Goal: Information Seeking & Learning: Check status

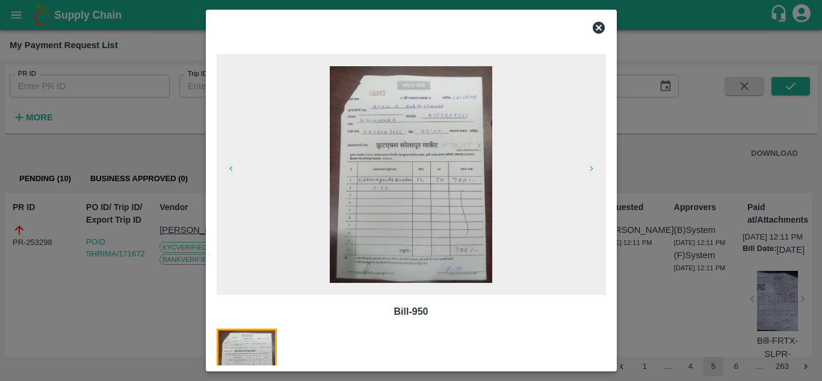
scroll to position [3933, 0]
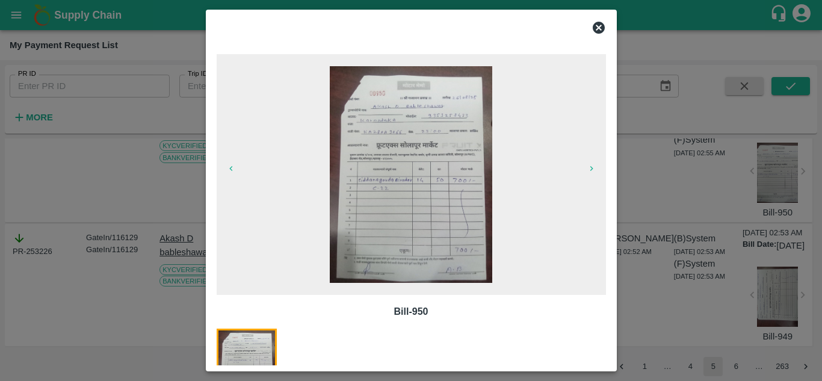
click at [600, 30] on icon at bounding box center [598, 28] width 12 height 12
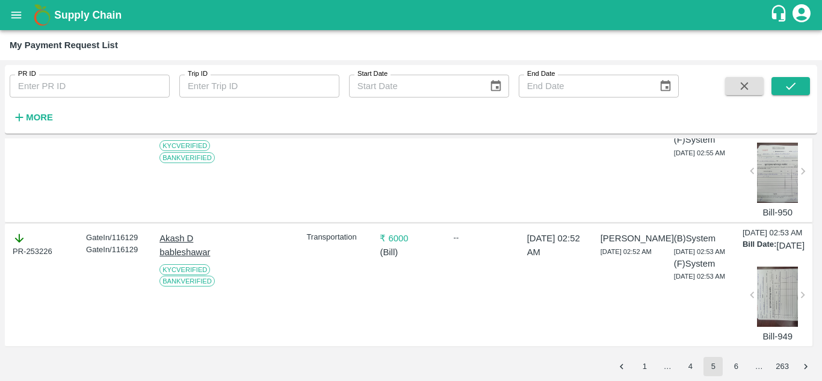
scroll to position [3875, 0]
click at [40, 133] on div "PR-253227" at bounding box center [44, 120] width 62 height 25
copy div "253227"
click at [375, 219] on div "₹ 700 ( Bill )" at bounding box center [408, 161] width 67 height 116
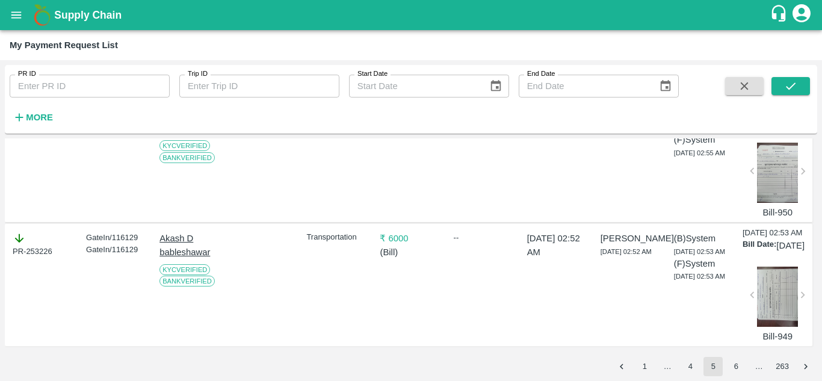
scroll to position [4035, 0]
click at [772, 282] on div at bounding box center [777, 296] width 41 height 60
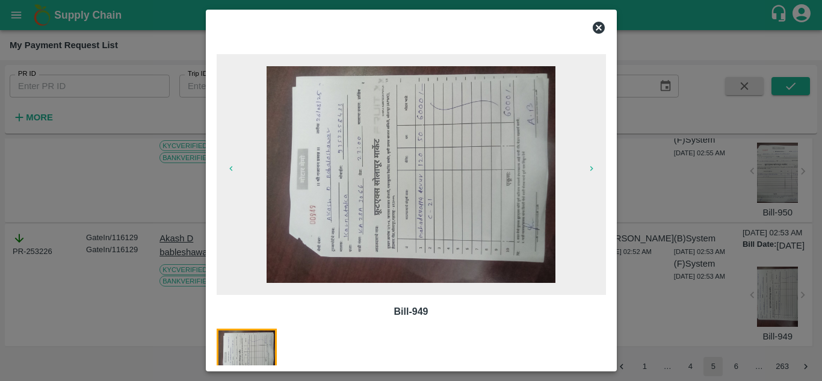
click at [600, 31] on icon at bounding box center [598, 28] width 12 height 12
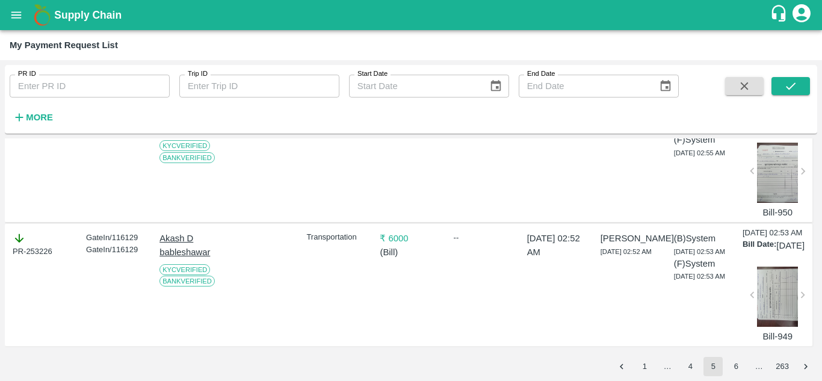
click at [40, 232] on div "PR-253226" at bounding box center [44, 244] width 62 height 25
copy div "253226"
click at [428, 303] on div "₹ 6000 ( Bill )" at bounding box center [408, 285] width 67 height 116
click at [738, 366] on button "6" at bounding box center [735, 366] width 19 height 19
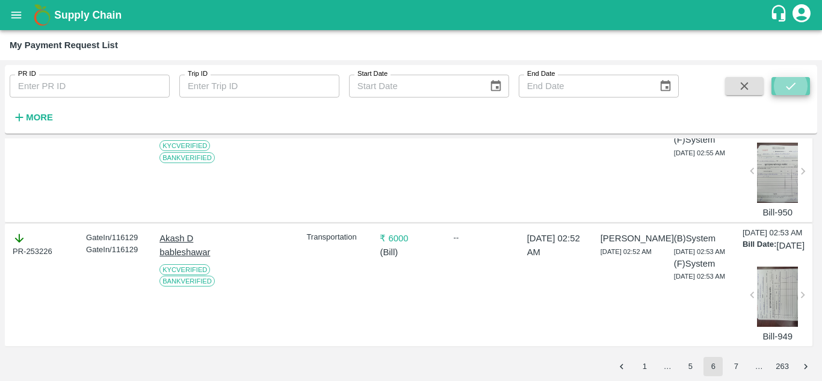
click at [788, 85] on icon "submit" at bounding box center [790, 85] width 13 height 13
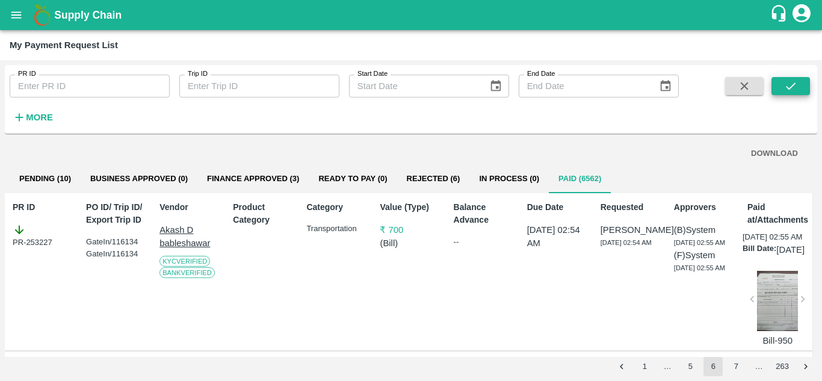
scroll to position [41, 0]
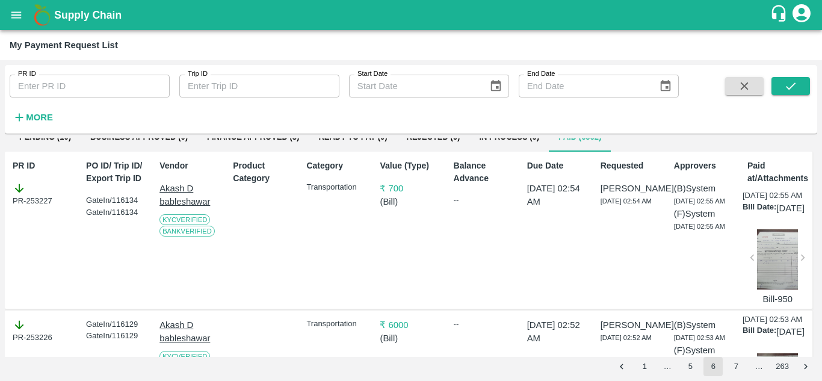
click at [775, 289] on div at bounding box center [777, 259] width 41 height 60
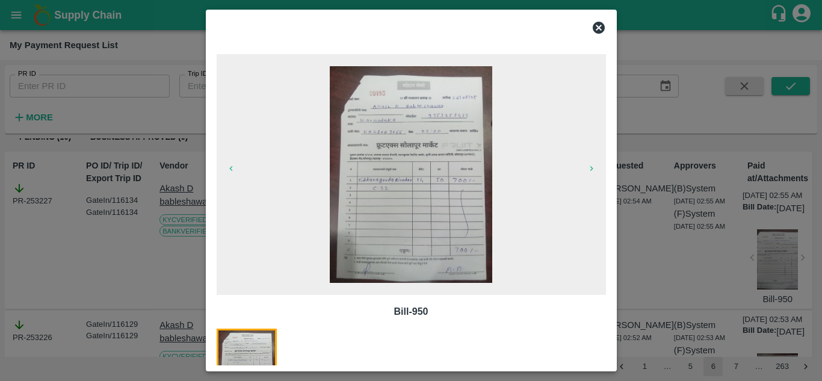
click at [598, 28] on icon at bounding box center [598, 27] width 14 height 14
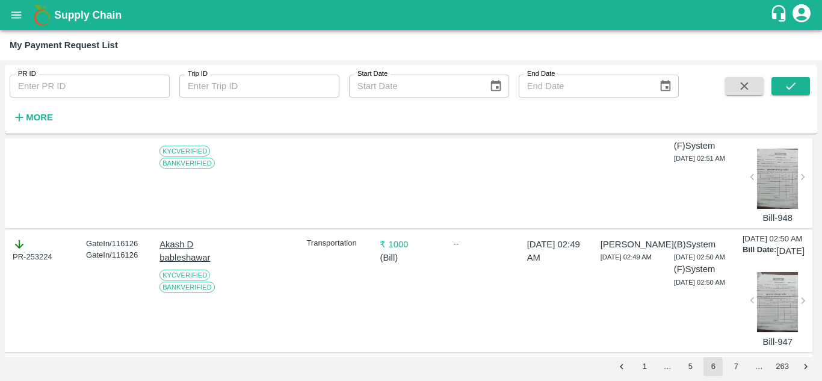
scroll to position [370, 0]
click at [788, 208] on div at bounding box center [777, 178] width 41 height 60
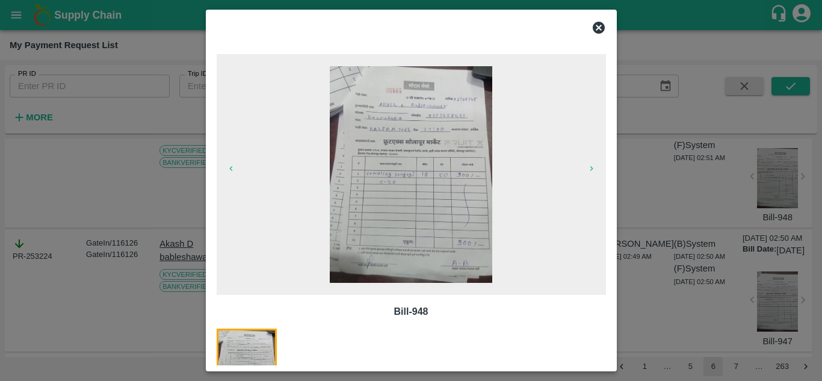
click at [598, 26] on icon at bounding box center [598, 27] width 14 height 14
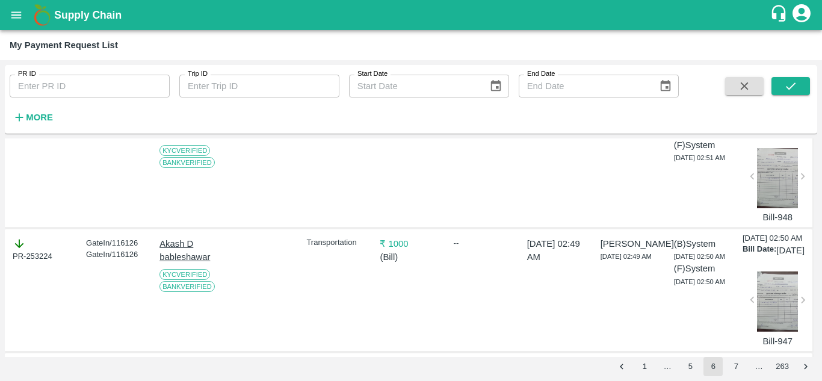
click at [39, 138] on div "PR-253225" at bounding box center [44, 125] width 62 height 25
copy div "253225"
click at [336, 218] on div "Transportation" at bounding box center [334, 166] width 67 height 116
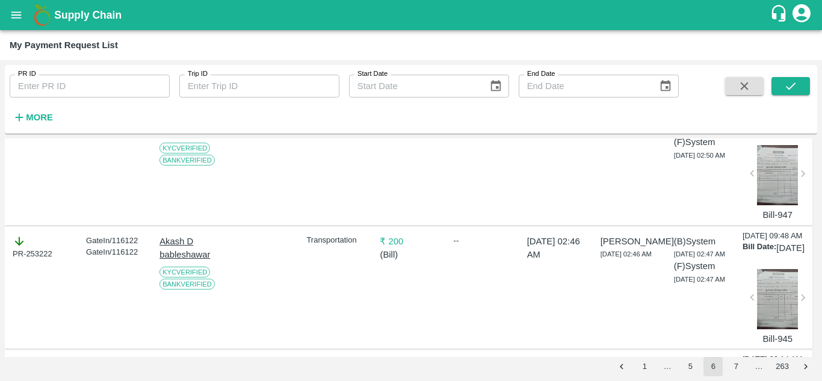
scroll to position [497, 0]
click at [782, 204] on div at bounding box center [777, 174] width 41 height 60
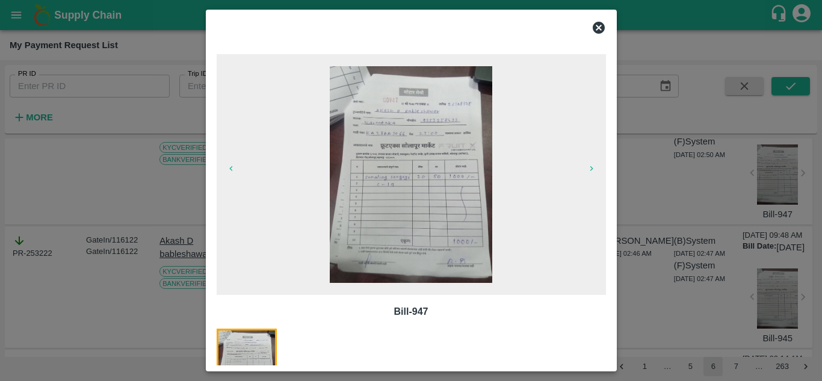
click at [596, 28] on icon at bounding box center [598, 28] width 12 height 12
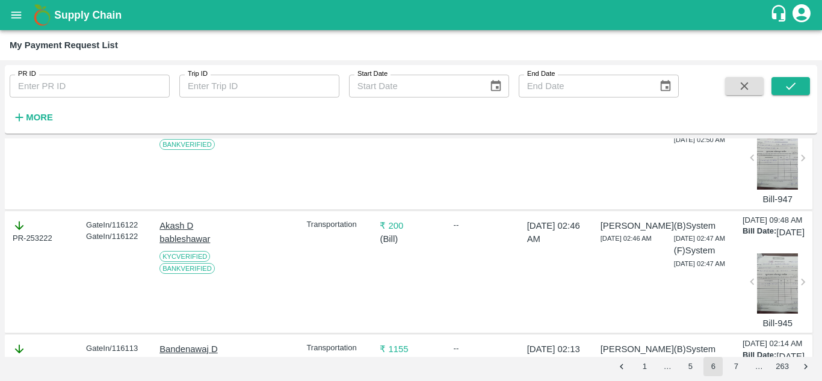
scroll to position [514, 0]
click at [776, 188] on div at bounding box center [777, 158] width 41 height 60
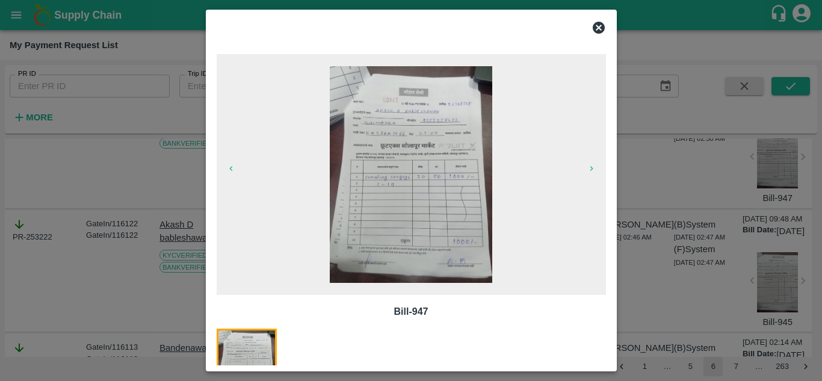
click at [594, 29] on icon at bounding box center [598, 28] width 12 height 12
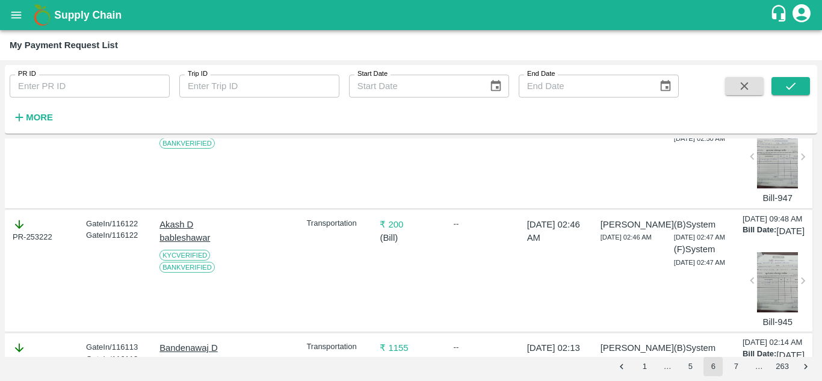
click at [41, 119] on div "PR-253224" at bounding box center [44, 106] width 62 height 25
copy div "253224"
click at [407, 134] on div "PR ID PR ID Trip ID Trip ID Start Date Start Date End Date End Date More" at bounding box center [411, 99] width 812 height 69
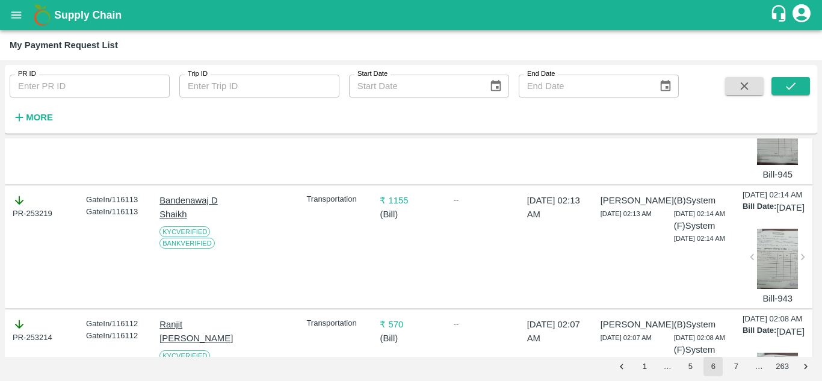
scroll to position [679, 0]
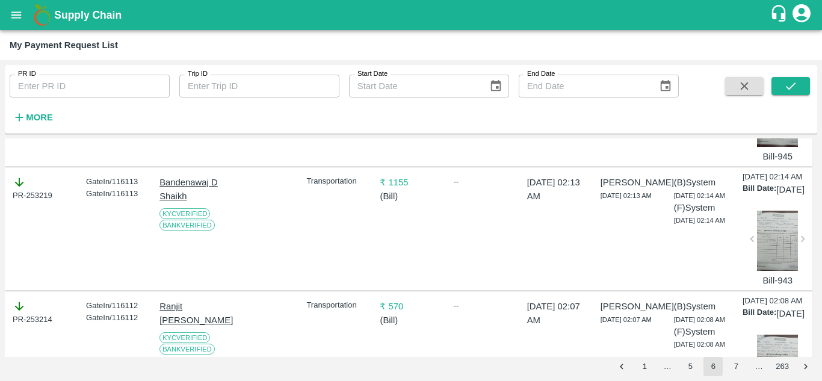
click at [779, 147] on div at bounding box center [777, 117] width 41 height 60
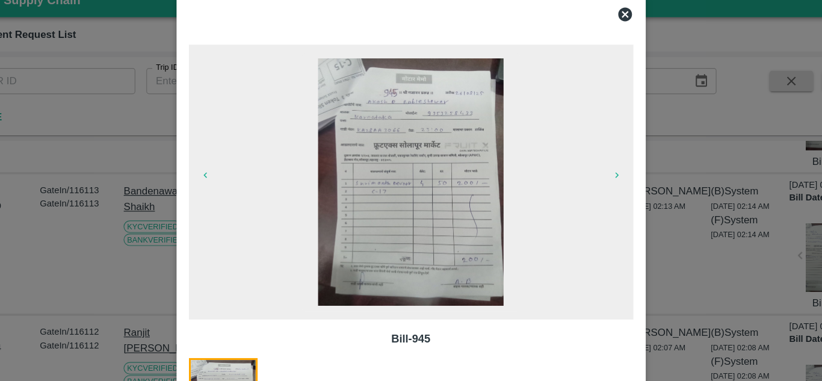
click at [598, 28] on icon at bounding box center [598, 27] width 14 height 14
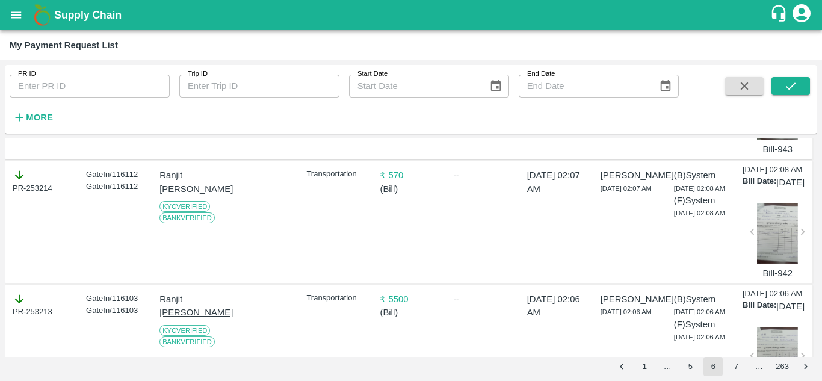
scroll to position [810, 0]
click at [785, 140] on div at bounding box center [777, 109] width 41 height 60
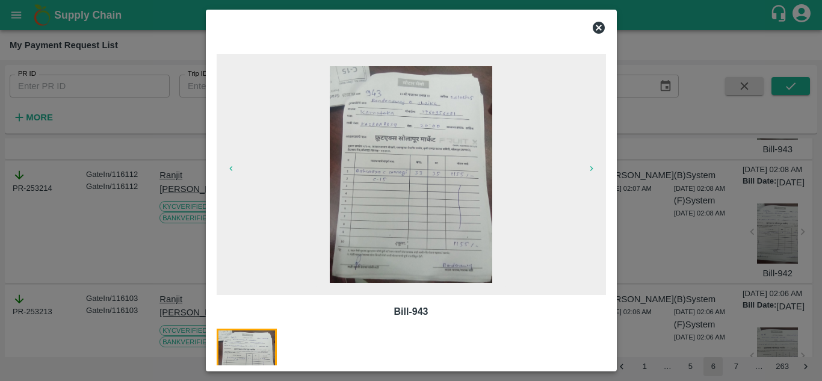
click at [602, 23] on icon at bounding box center [598, 27] width 14 height 14
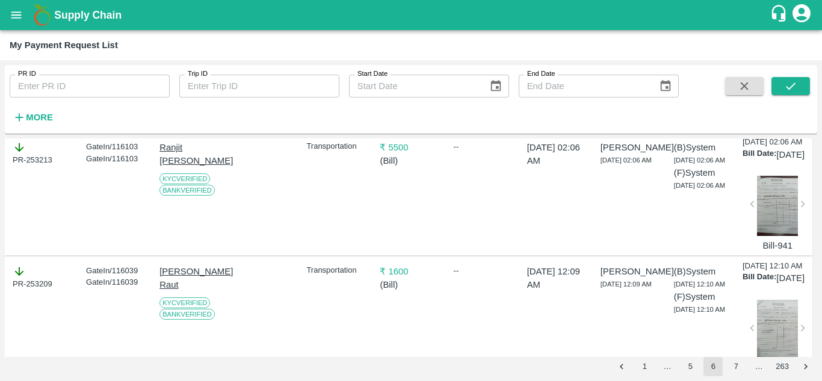
scroll to position [962, 0]
click at [786, 112] on div at bounding box center [777, 82] width 41 height 60
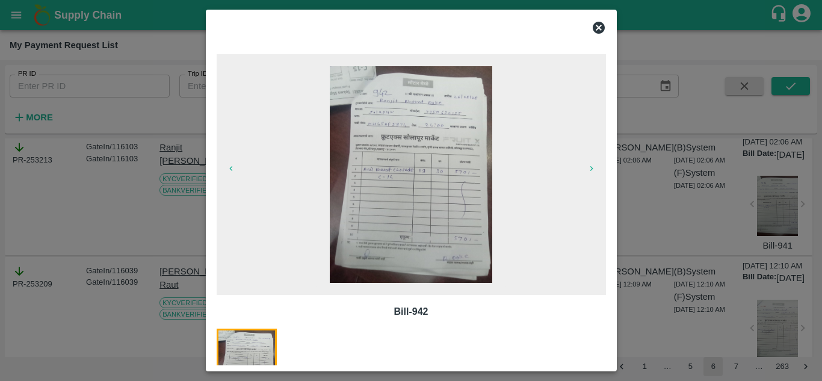
click at [600, 30] on icon at bounding box center [598, 28] width 12 height 12
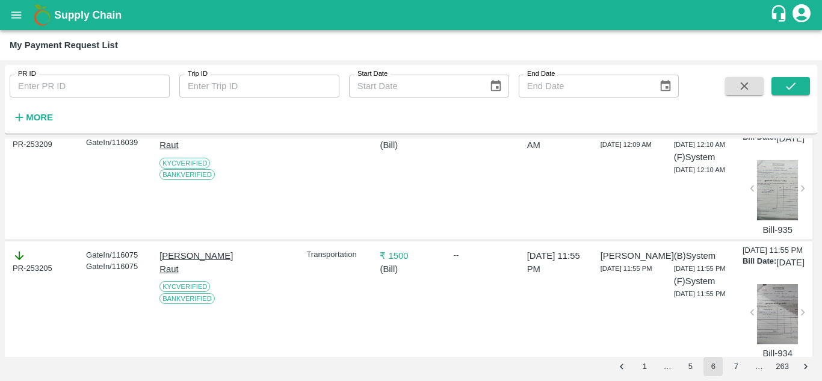
scroll to position [1111, 0]
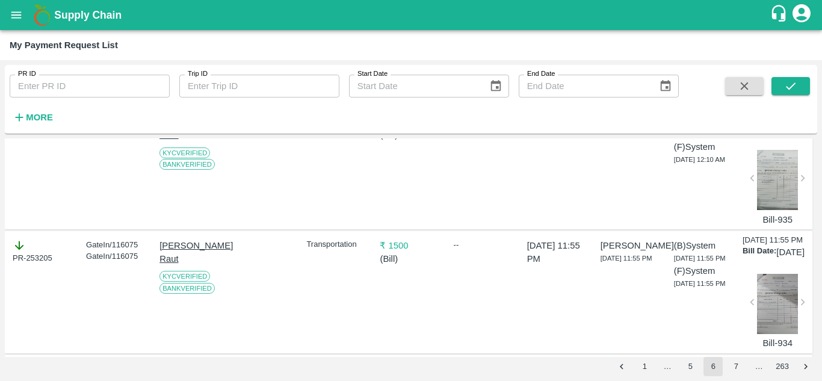
click at [786, 86] on div at bounding box center [777, 56] width 41 height 60
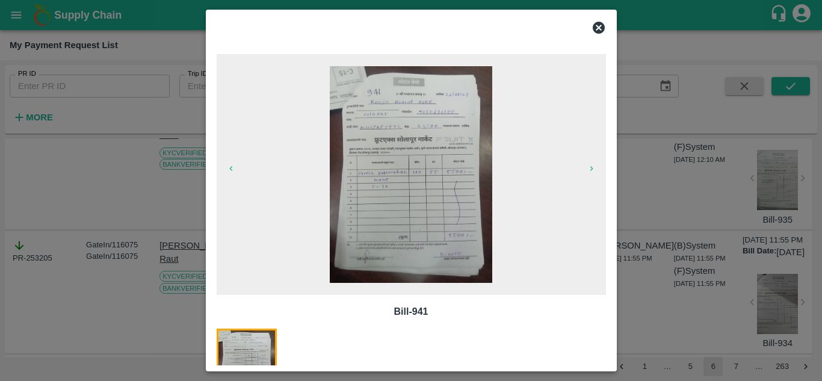
click at [595, 31] on icon at bounding box center [598, 28] width 12 height 12
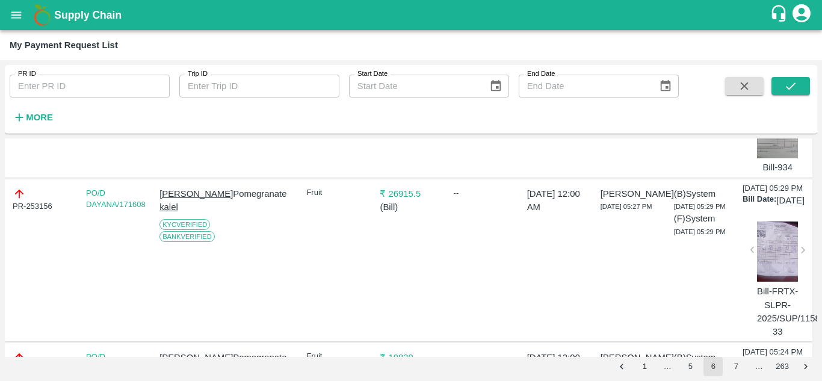
scroll to position [1288, 0]
click at [773, 34] on div at bounding box center [777, 4] width 41 height 60
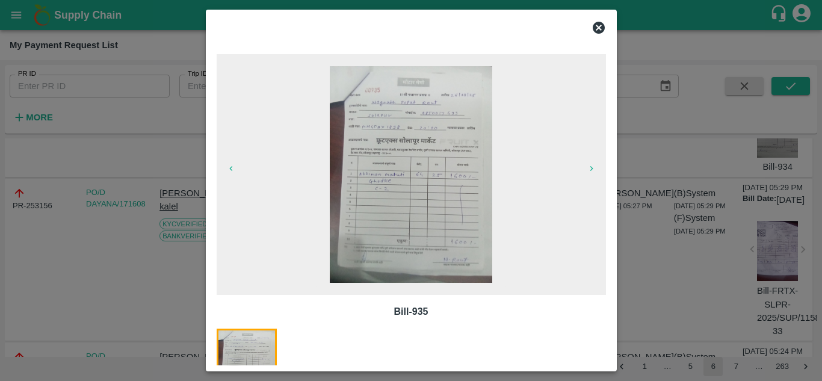
click at [598, 30] on icon at bounding box center [598, 28] width 12 height 12
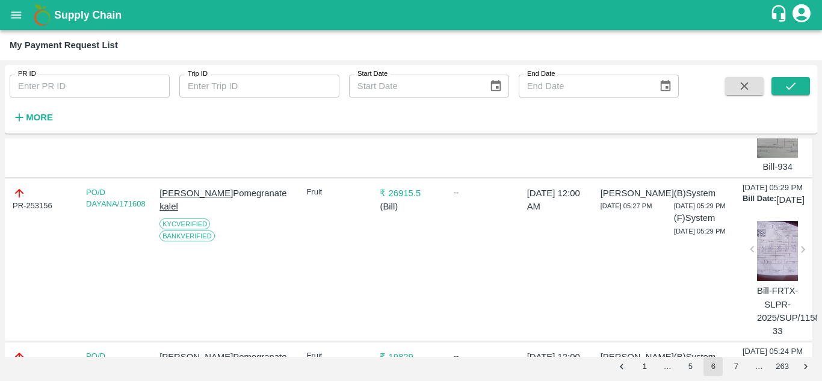
copy div "253209"
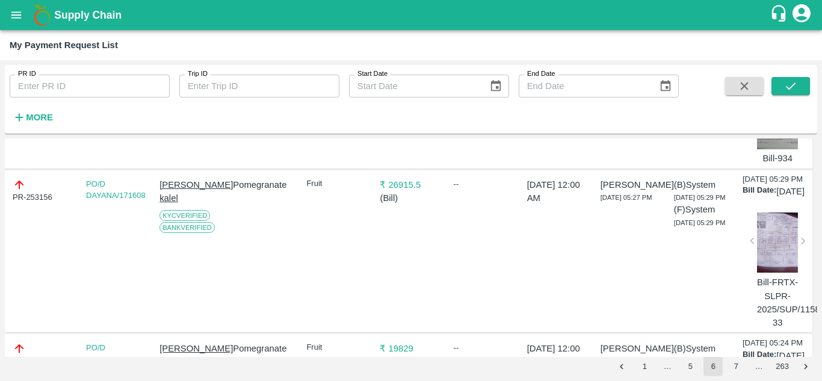
scroll to position [1304, 0]
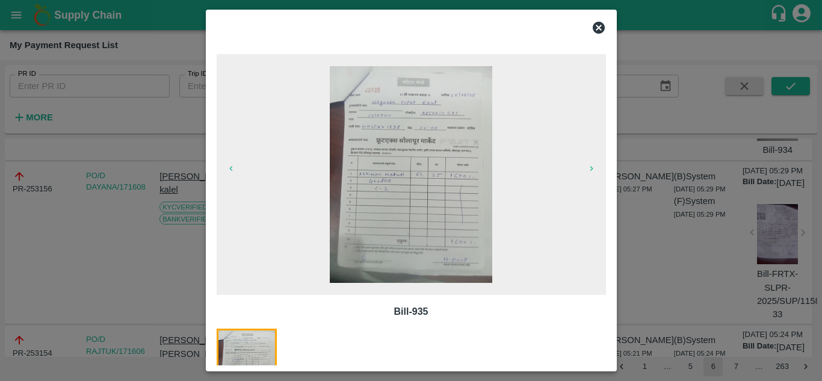
click at [598, 26] on icon at bounding box center [598, 28] width 12 height 12
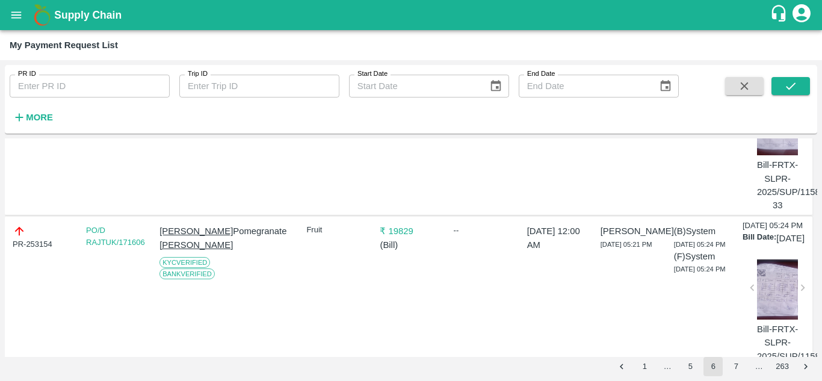
scroll to position [1418, 0]
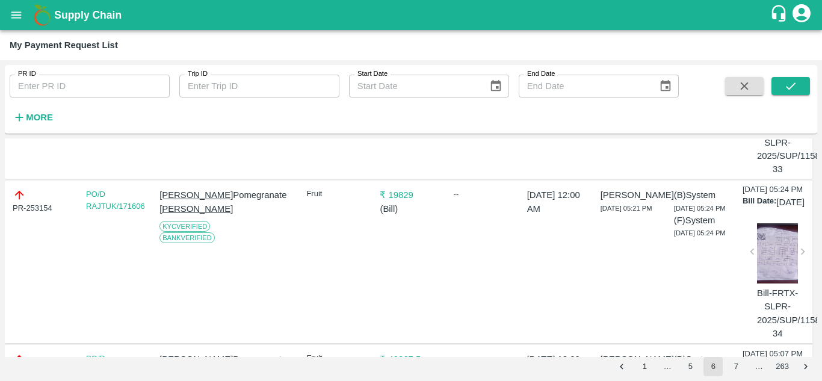
scroll to position [1456, 0]
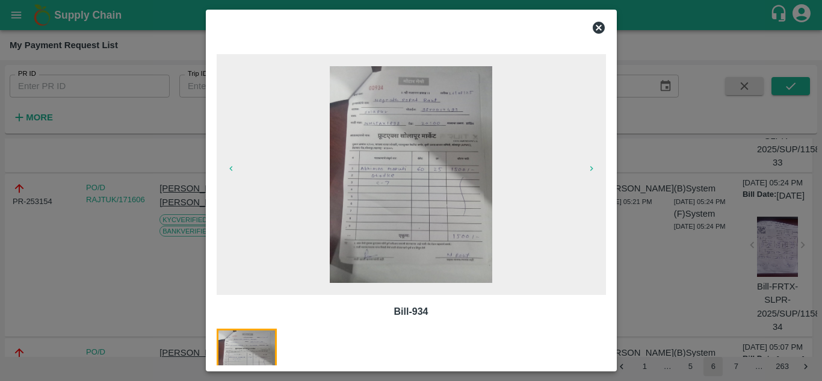
click at [600, 29] on icon at bounding box center [598, 27] width 14 height 14
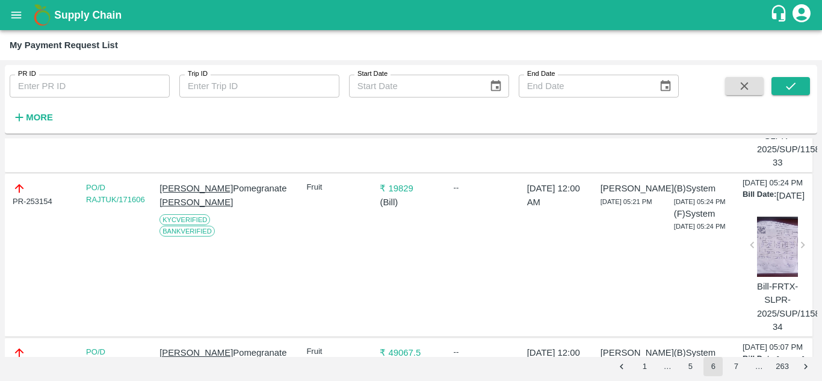
scroll to position [1455, 0]
copy div "253205"
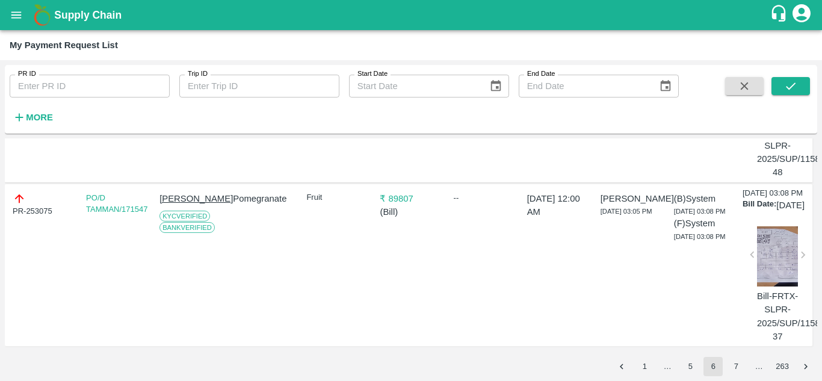
scroll to position [4276, 0]
click at [732, 365] on button "7" at bounding box center [735, 366] width 19 height 19
click at [739, 366] on button "8" at bounding box center [735, 366] width 19 height 19
click at [782, 82] on button "submit" at bounding box center [790, 86] width 38 height 18
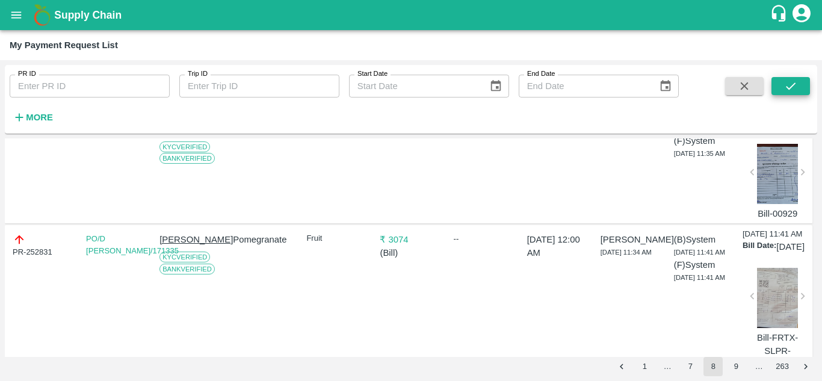
scroll to position [618, 0]
click at [782, 205] on div at bounding box center [777, 175] width 41 height 60
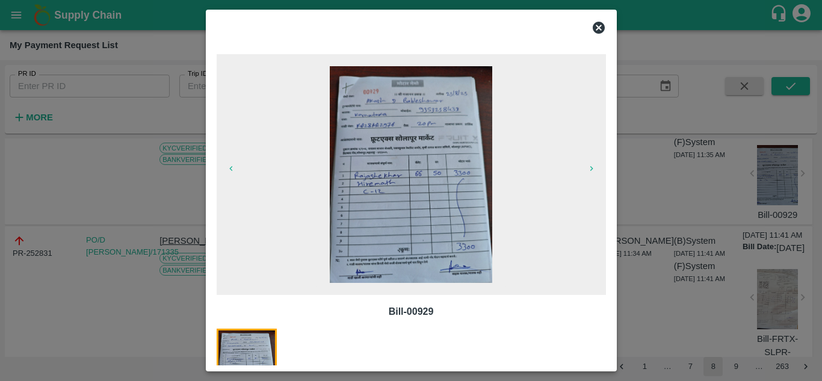
click at [599, 26] on icon at bounding box center [598, 27] width 14 height 14
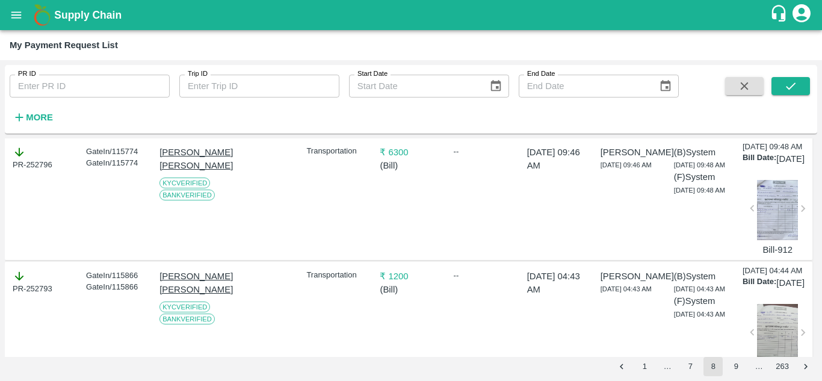
scroll to position [2718, 0]
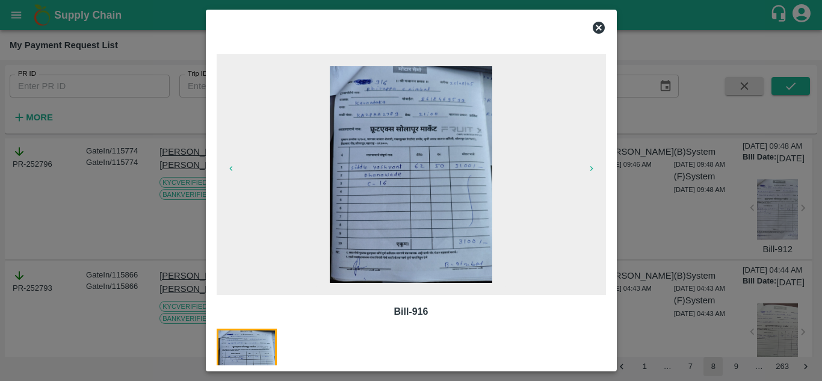
click at [597, 31] on icon at bounding box center [598, 28] width 12 height 12
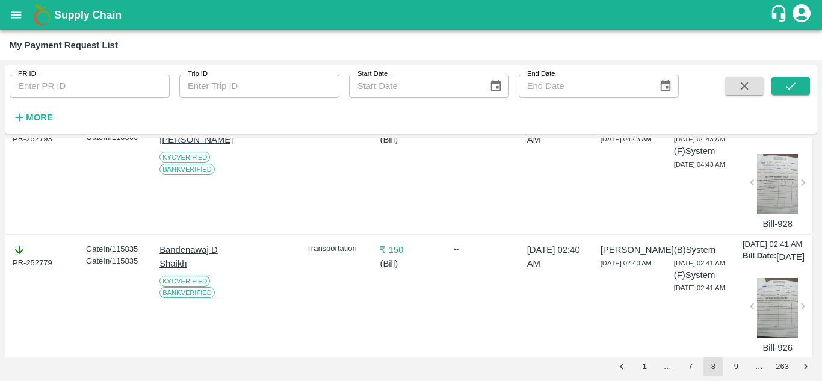
scroll to position [2871, 0]
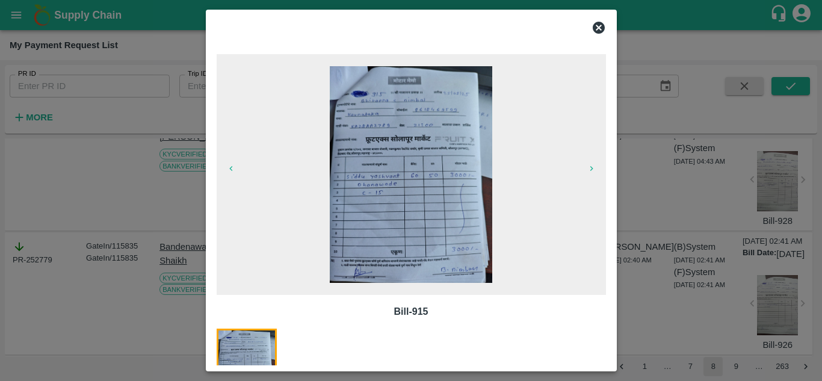
click at [598, 28] on icon at bounding box center [598, 27] width 14 height 14
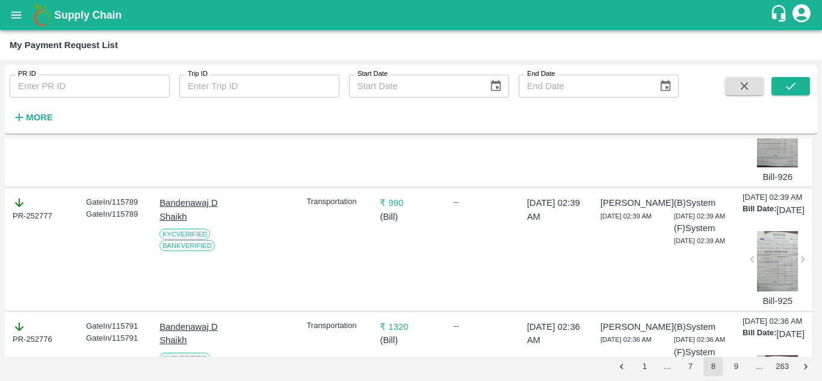
scroll to position [3039, 0]
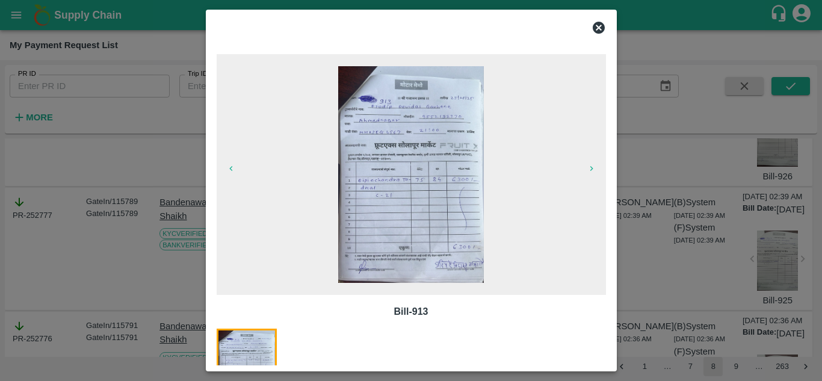
click at [600, 32] on icon at bounding box center [598, 28] width 12 height 12
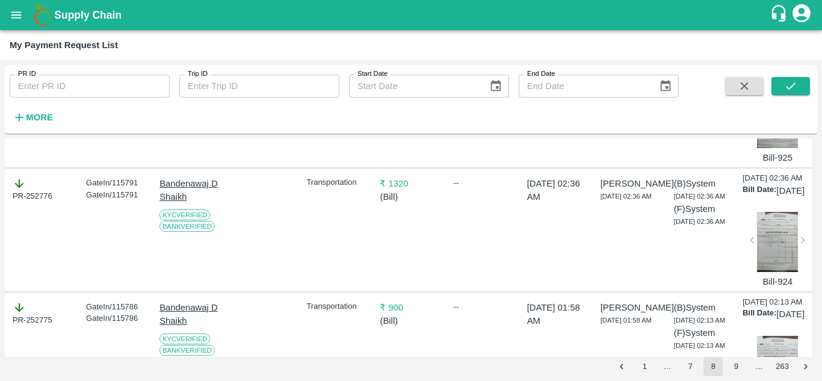
scroll to position [3182, 0]
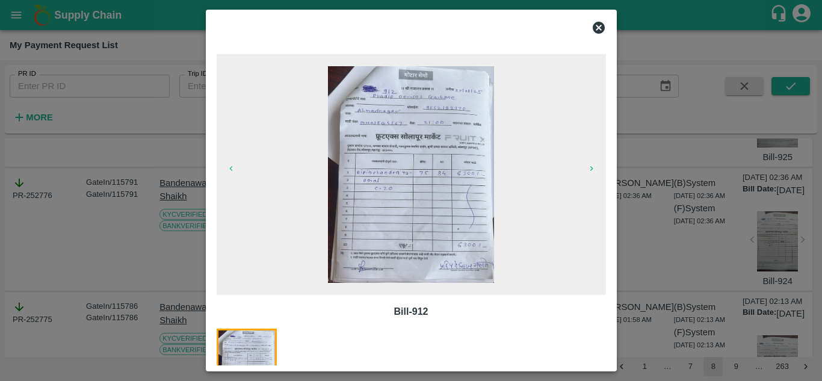
click at [597, 29] on icon at bounding box center [598, 27] width 14 height 14
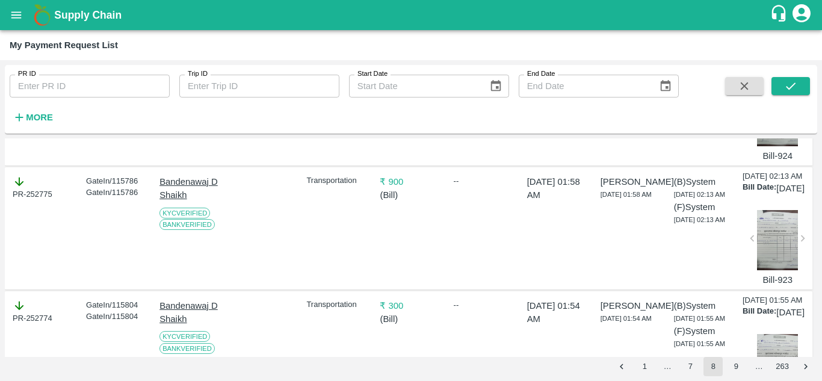
scroll to position [3310, 0]
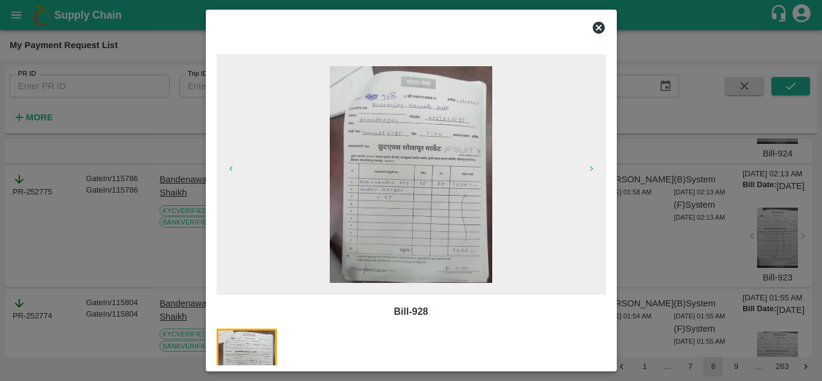
click at [603, 28] on icon at bounding box center [598, 28] width 12 height 12
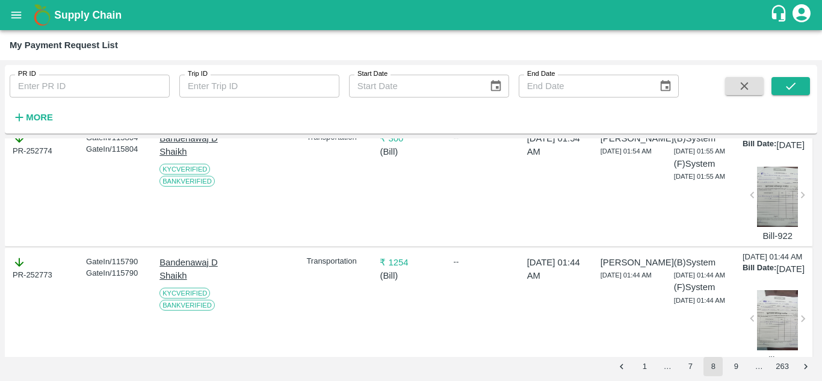
scroll to position [3475, 0]
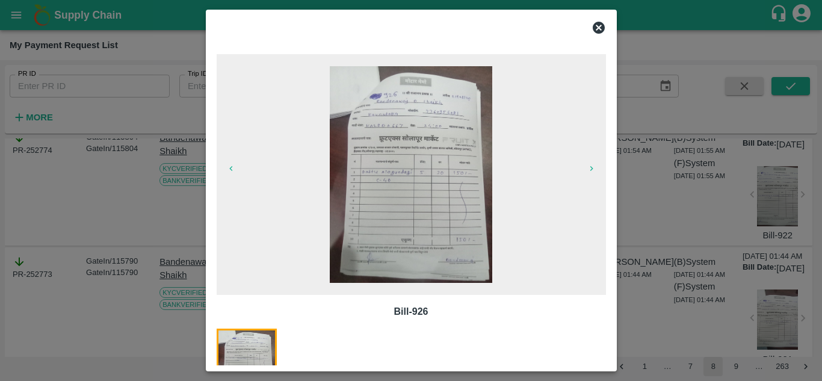
click at [596, 24] on icon at bounding box center [598, 28] width 12 height 12
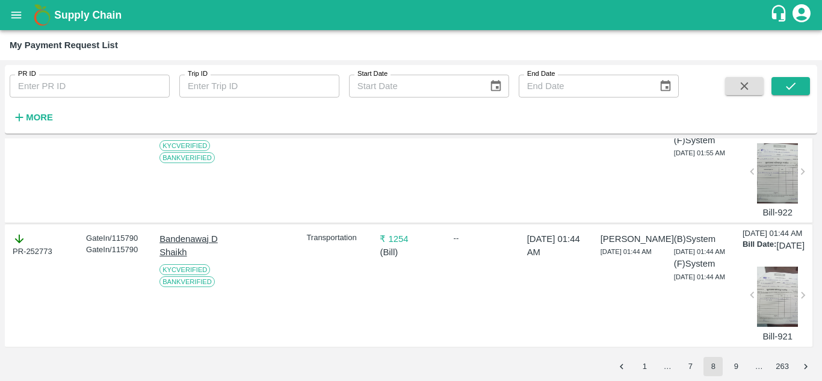
scroll to position [3645, 0]
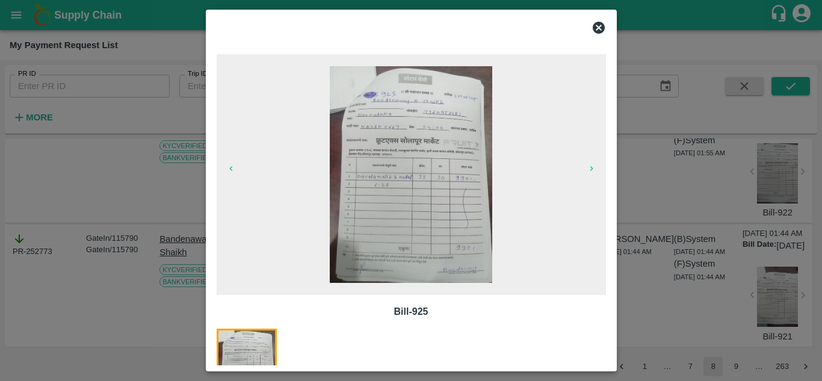
click at [595, 31] on icon at bounding box center [598, 28] width 12 height 12
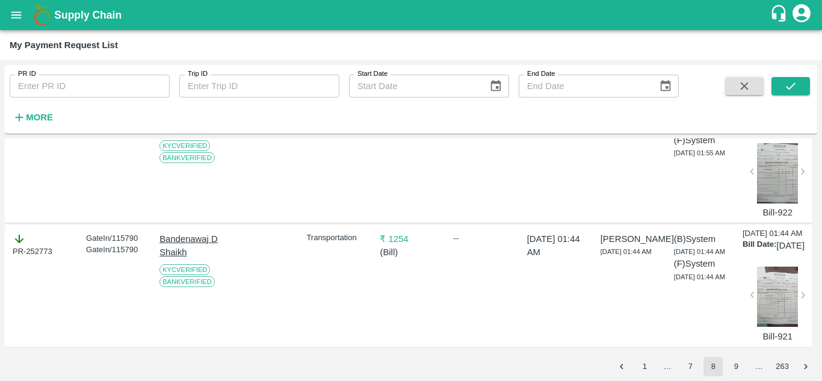
scroll to position [3744, 0]
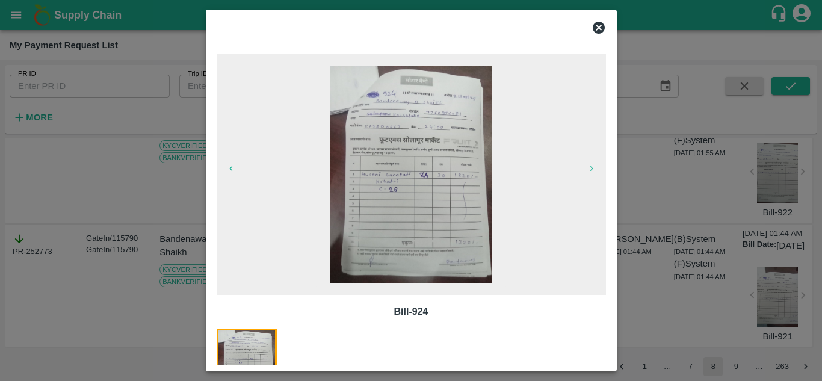
click at [600, 35] on div at bounding box center [411, 28] width 399 height 24
click at [598, 32] on icon at bounding box center [598, 28] width 12 height 12
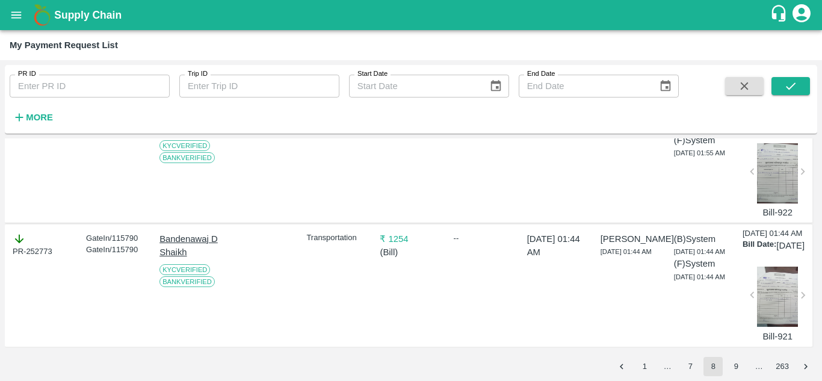
scroll to position [3954, 0]
click at [766, 79] on div at bounding box center [777, 49] width 41 height 60
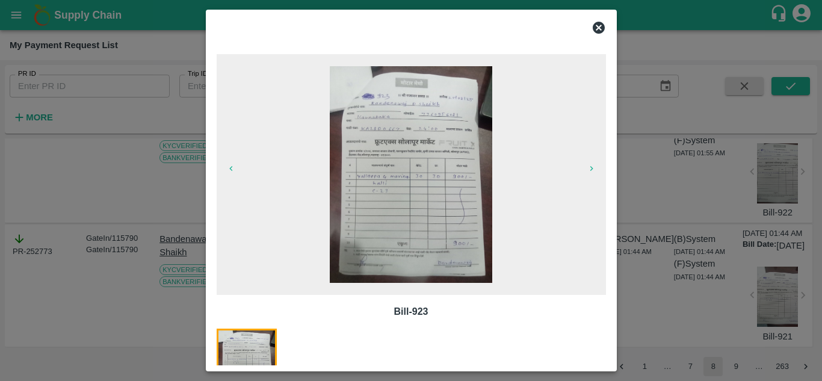
click at [598, 32] on icon at bounding box center [598, 28] width 12 height 12
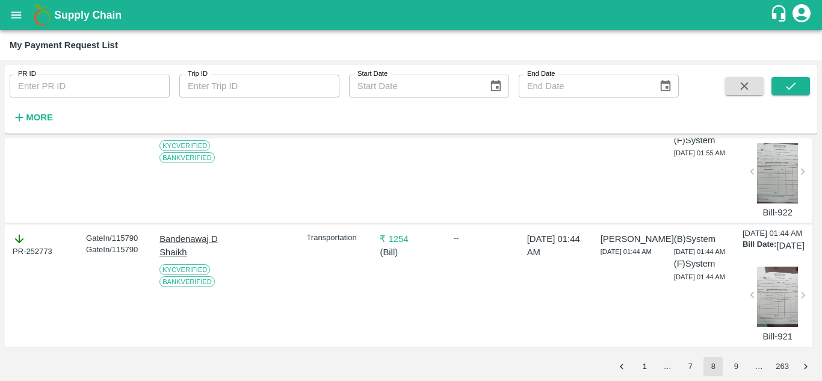
scroll to position [4103, 0]
click at [763, 203] on div at bounding box center [777, 173] width 41 height 60
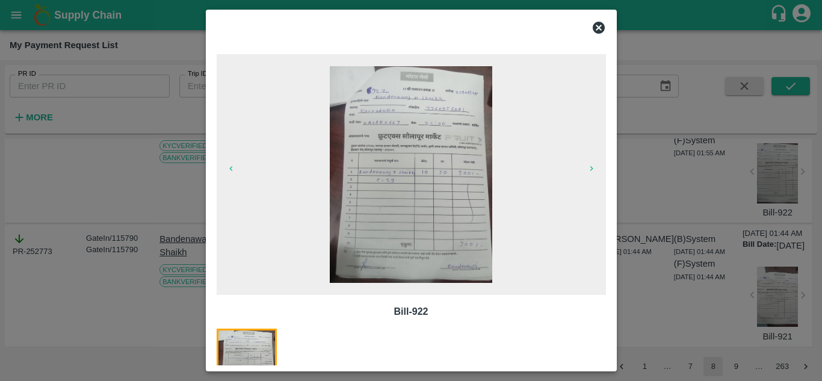
click at [599, 29] on icon at bounding box center [598, 28] width 12 height 12
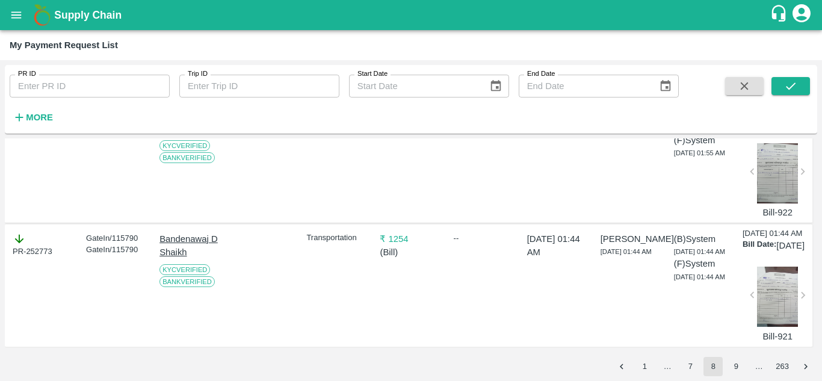
scroll to position [4195, 0]
click at [770, 295] on div at bounding box center [777, 296] width 41 height 60
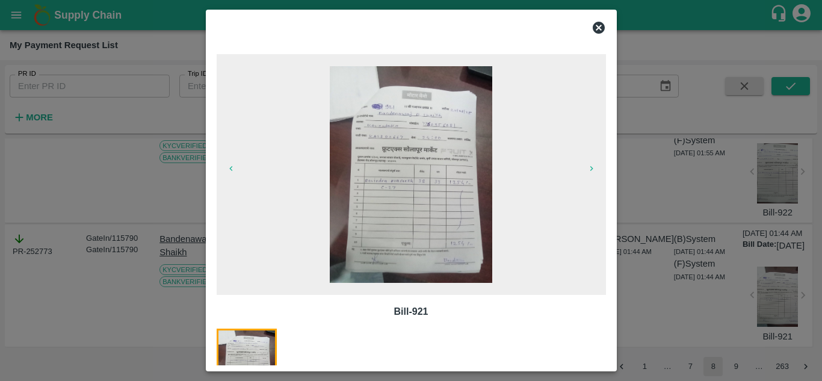
click at [598, 29] on icon at bounding box center [598, 28] width 12 height 12
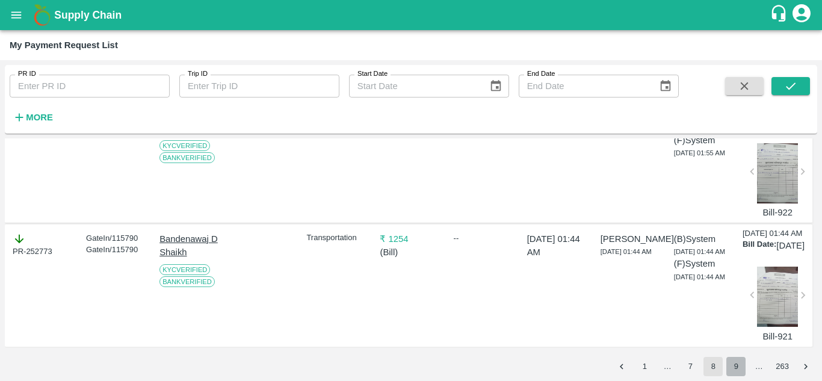
click at [731, 370] on button "9" at bounding box center [735, 366] width 19 height 19
click at [797, 85] on icon "submit" at bounding box center [790, 85] width 13 height 13
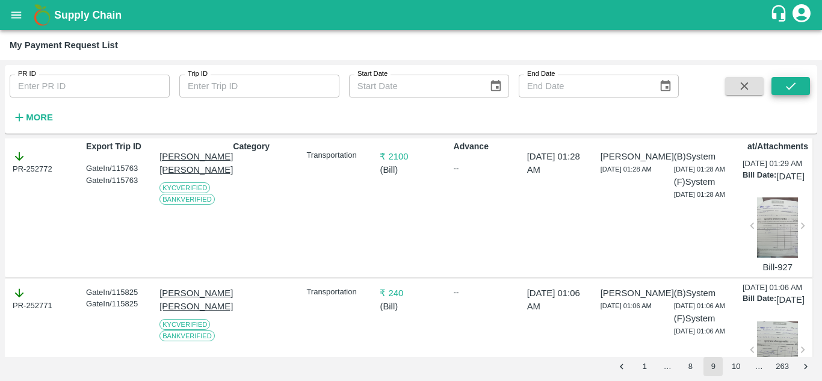
scroll to position [74, 0]
click at [788, 257] on div at bounding box center [777, 227] width 41 height 60
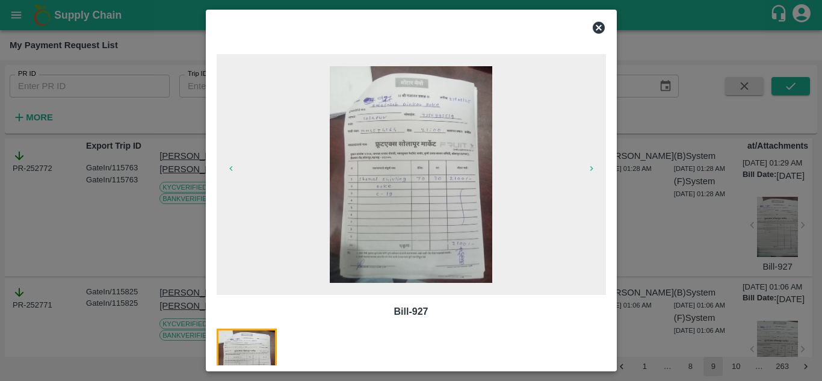
click at [601, 28] on icon at bounding box center [598, 28] width 12 height 12
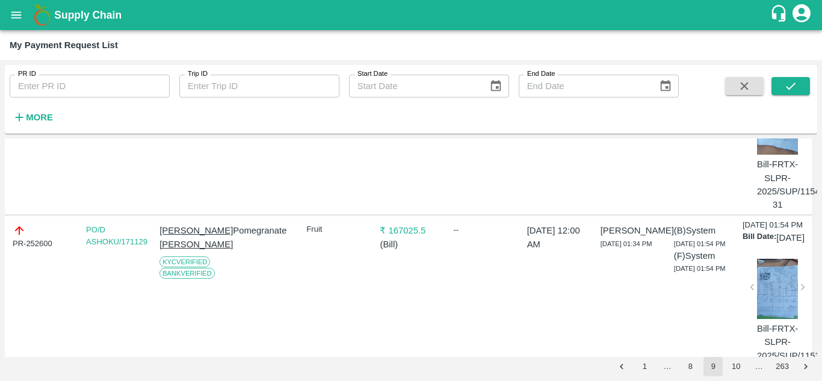
scroll to position [2198, 0]
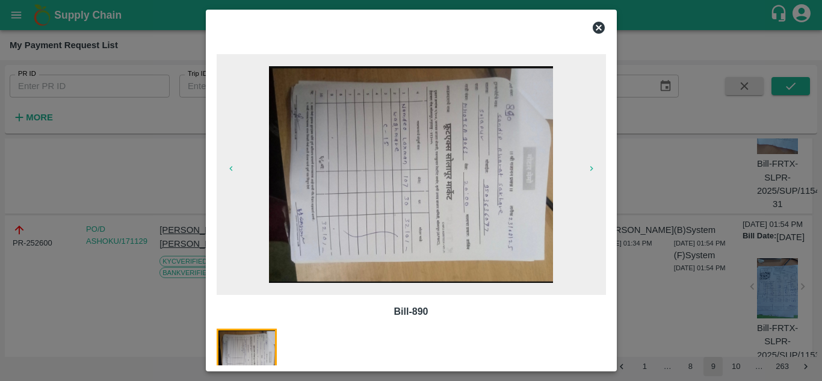
click at [597, 26] on icon at bounding box center [598, 27] width 14 height 14
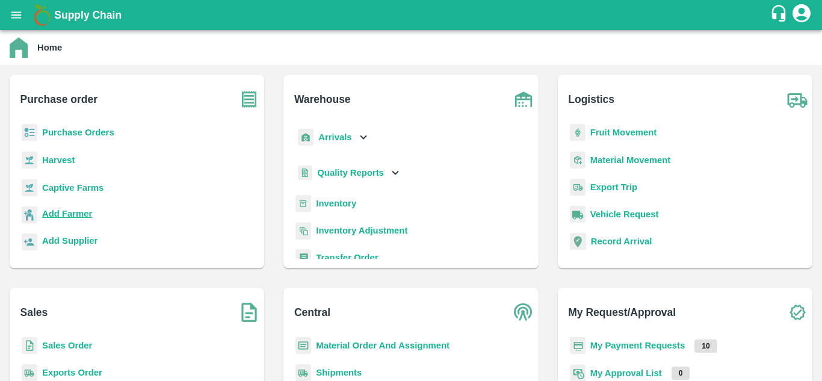
click at [78, 209] on b "Add Farmer" at bounding box center [67, 214] width 50 height 10
